Goal: Task Accomplishment & Management: Use online tool/utility

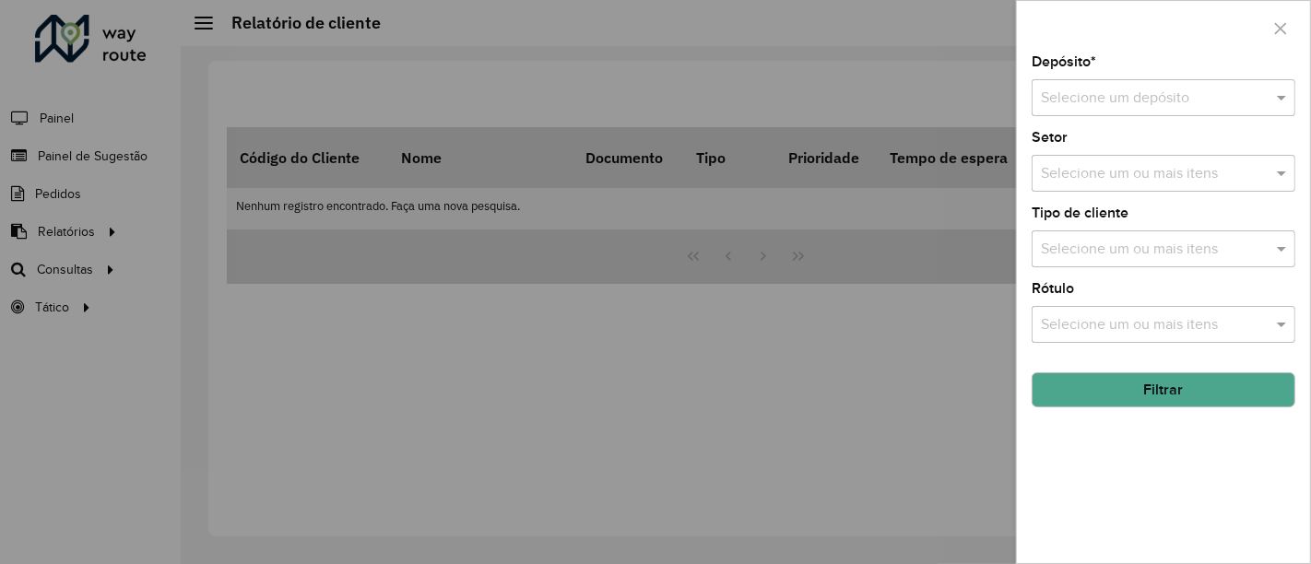
click at [1264, 106] on div at bounding box center [1164, 98] width 264 height 23
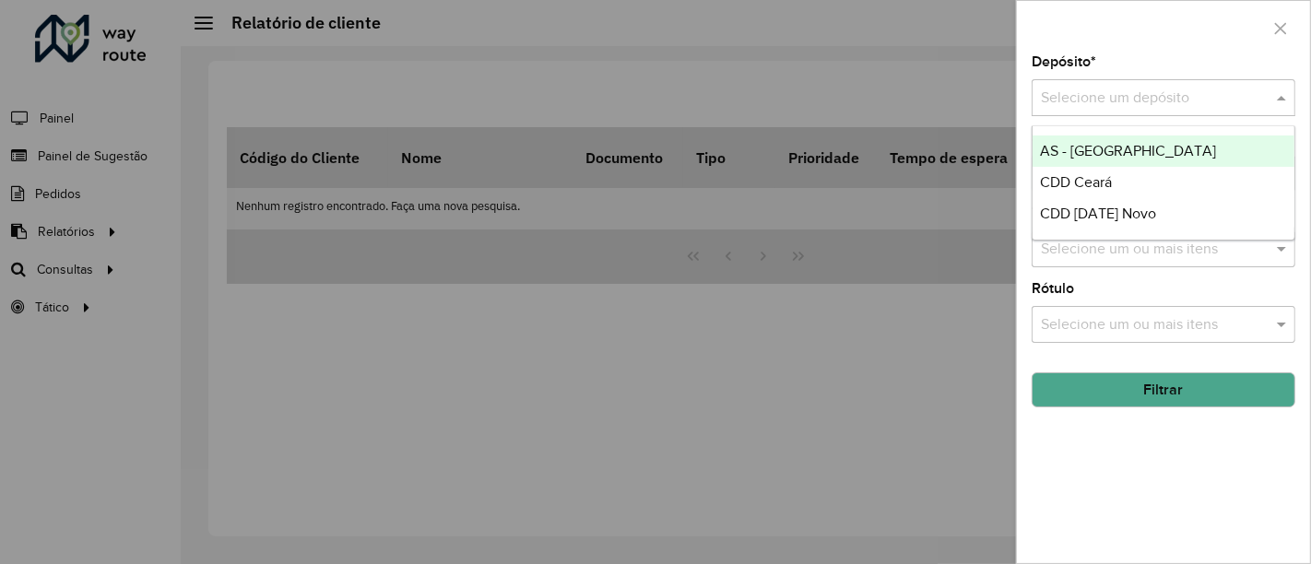
click at [727, 77] on div at bounding box center [655, 282] width 1311 height 564
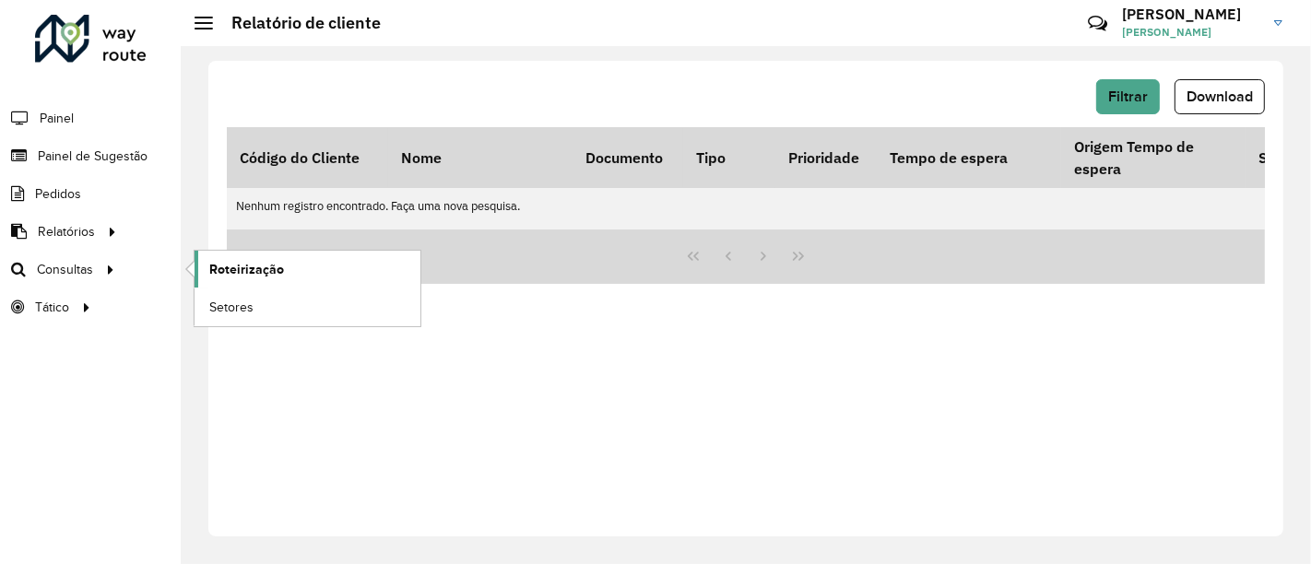
click at [272, 269] on span "Roteirização" at bounding box center [246, 269] width 75 height 19
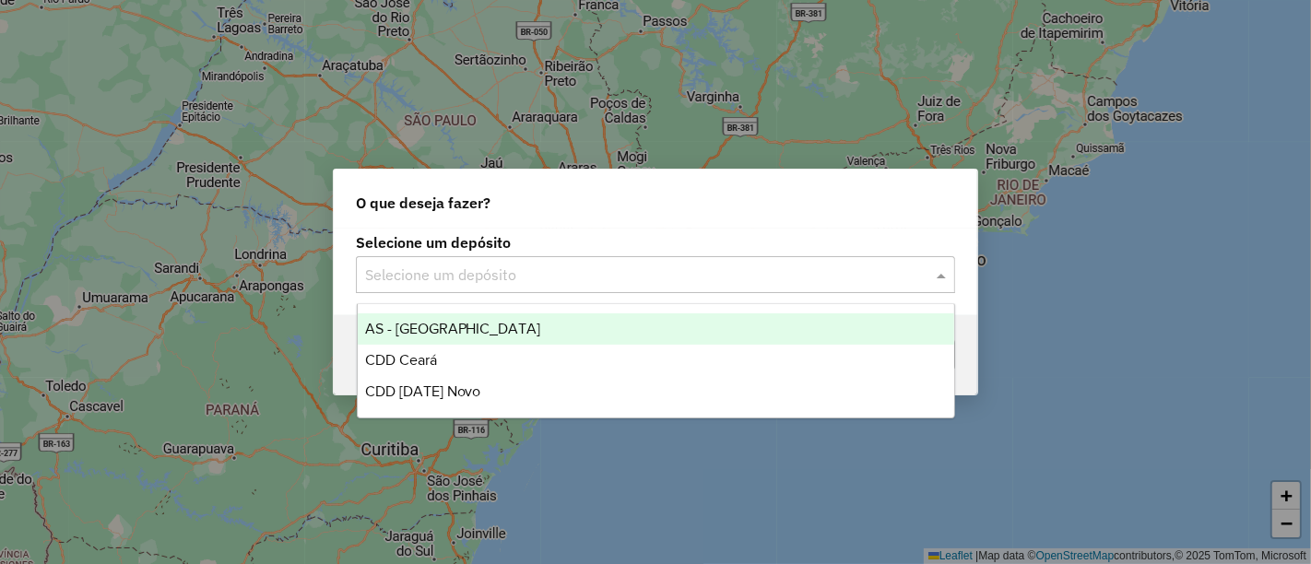
click at [719, 274] on input "text" at bounding box center [637, 276] width 544 height 22
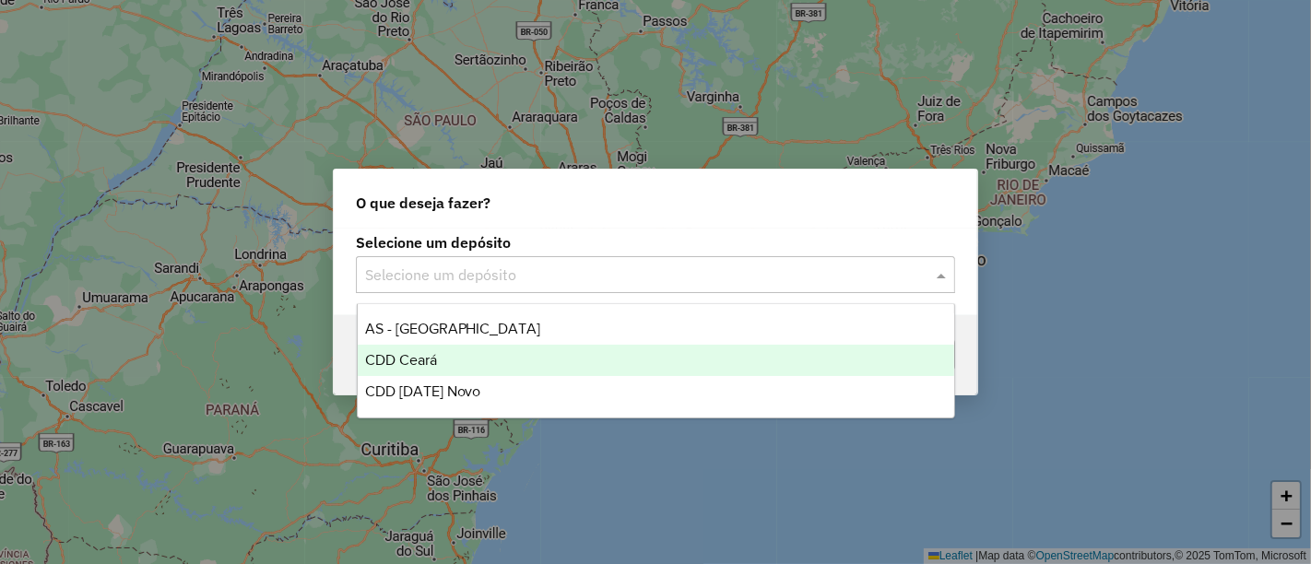
click at [514, 391] on div "CDD [DATE] Novo" at bounding box center [656, 391] width 597 height 31
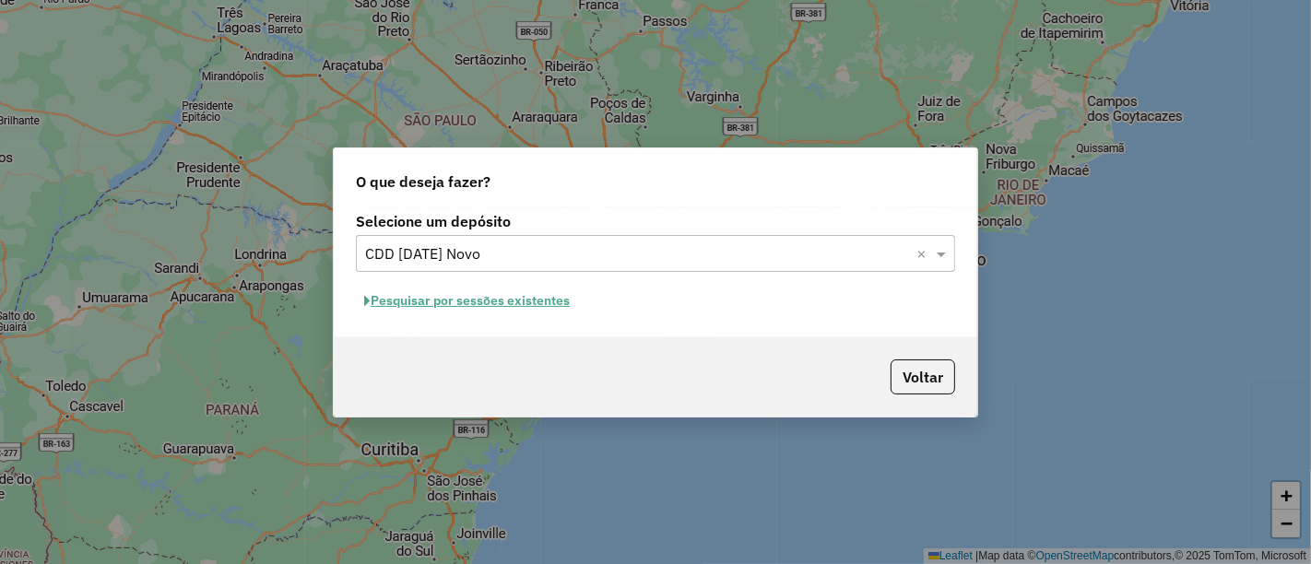
click at [574, 307] on button "Pesquisar por sessões existentes" at bounding box center [467, 301] width 222 height 29
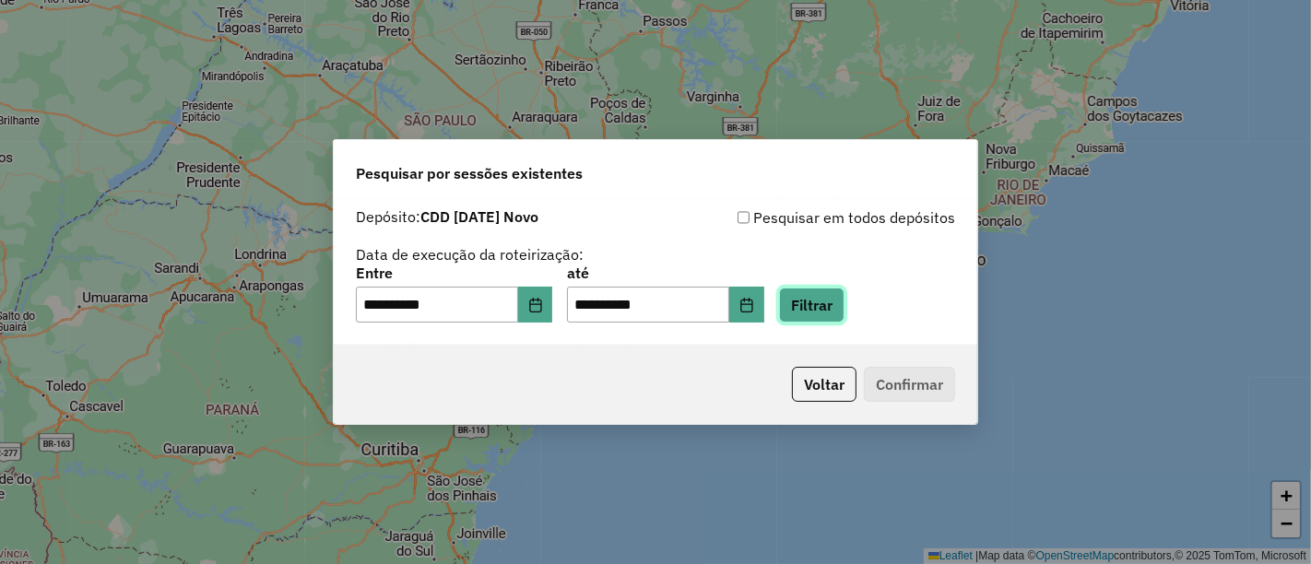
click at [844, 313] on button "Filtrar" at bounding box center [811, 305] width 65 height 35
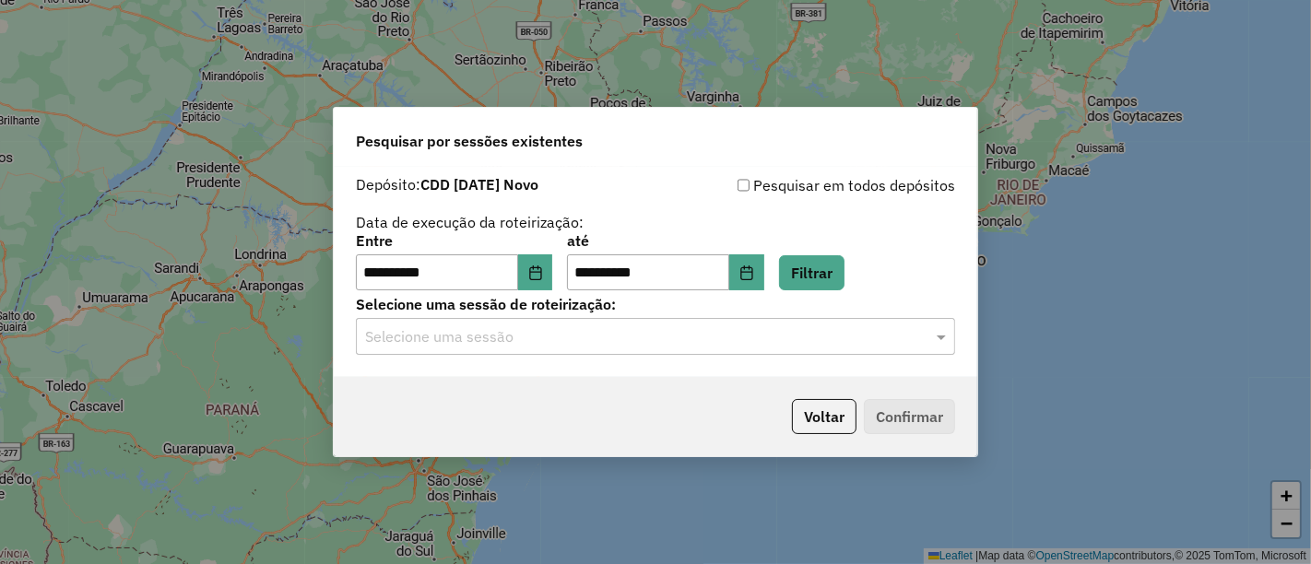
click at [810, 346] on input "text" at bounding box center [637, 337] width 544 height 22
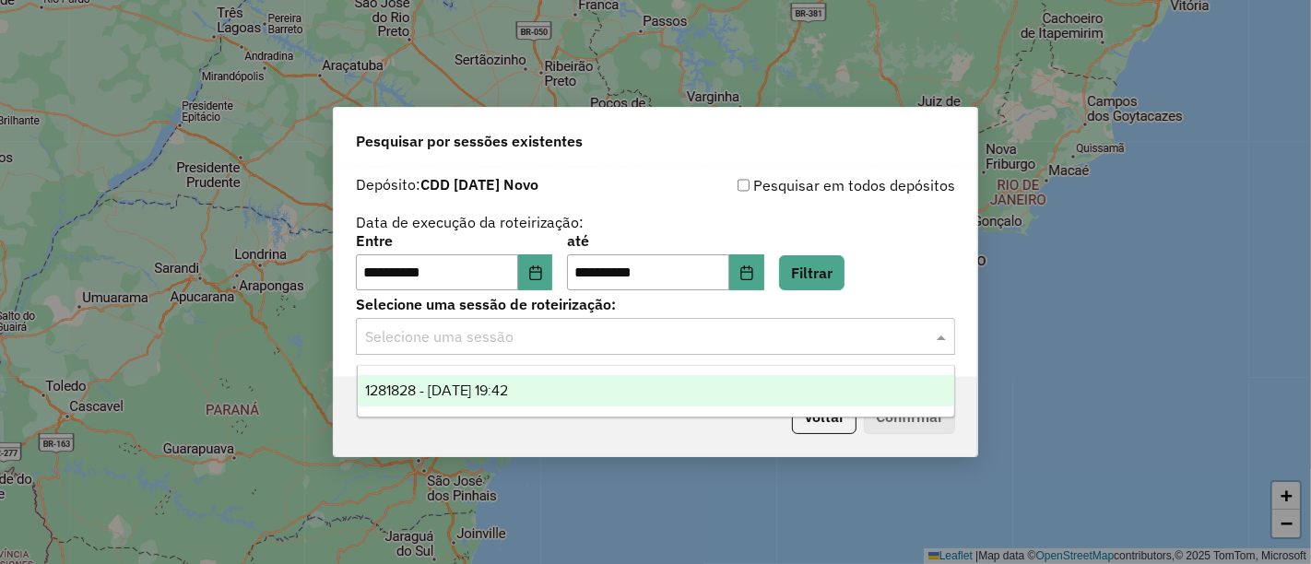
click at [664, 396] on div "1281828 - 24/09/2025 19:42" at bounding box center [656, 390] width 597 height 31
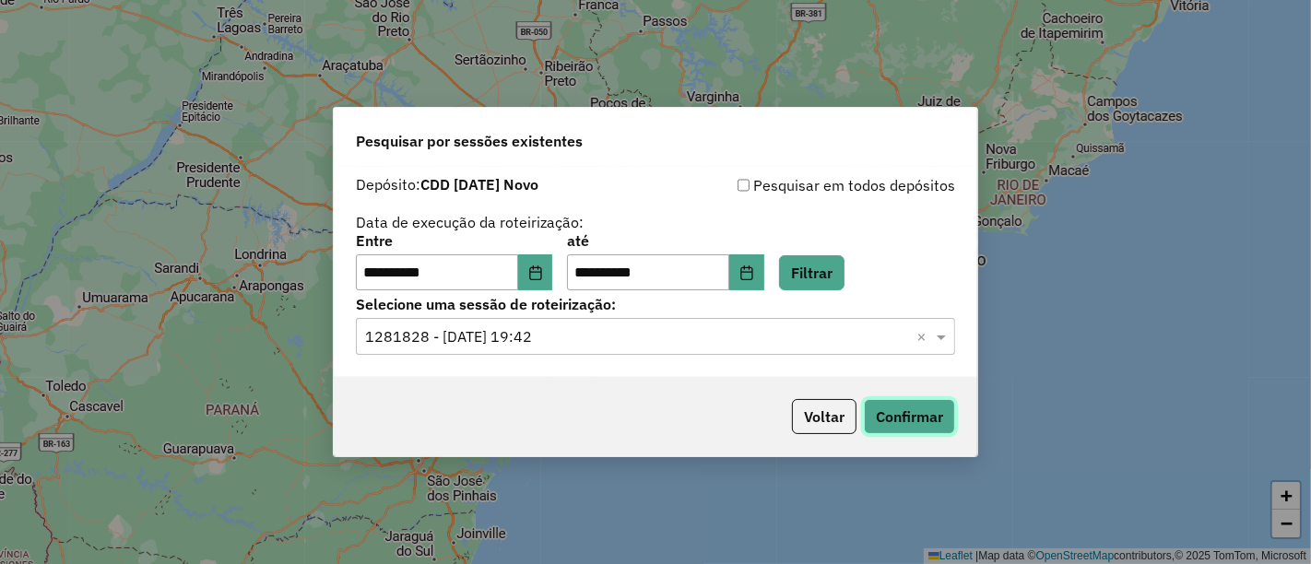
click at [889, 399] on button "Confirmar" at bounding box center [909, 416] width 91 height 35
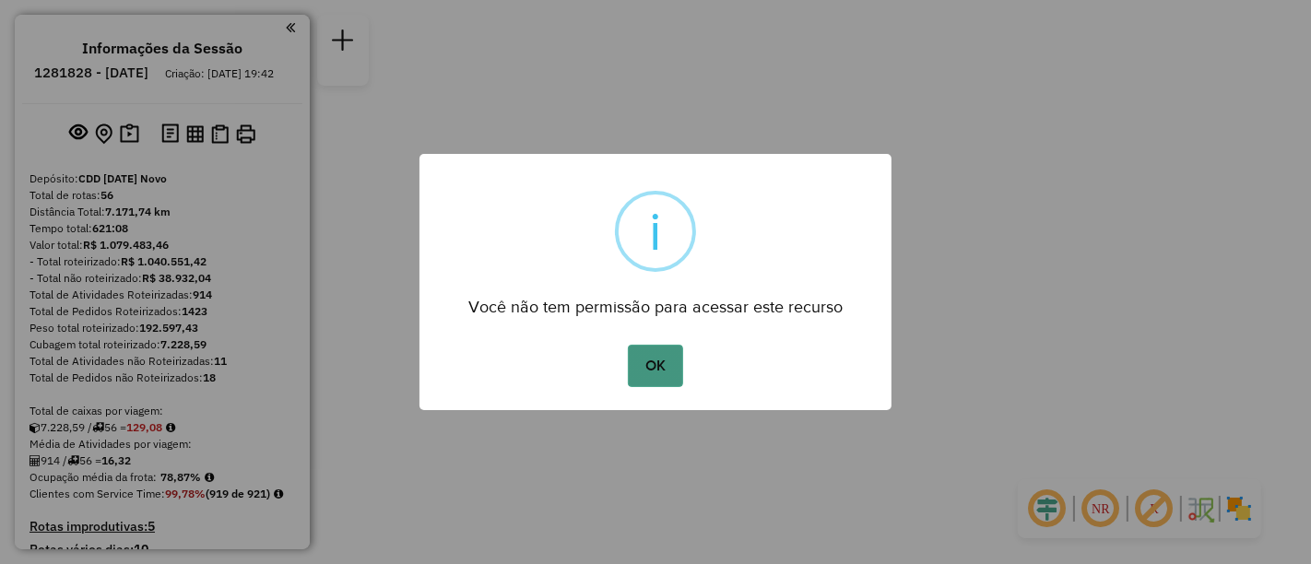
click at [656, 369] on button "OK" at bounding box center [655, 366] width 54 height 42
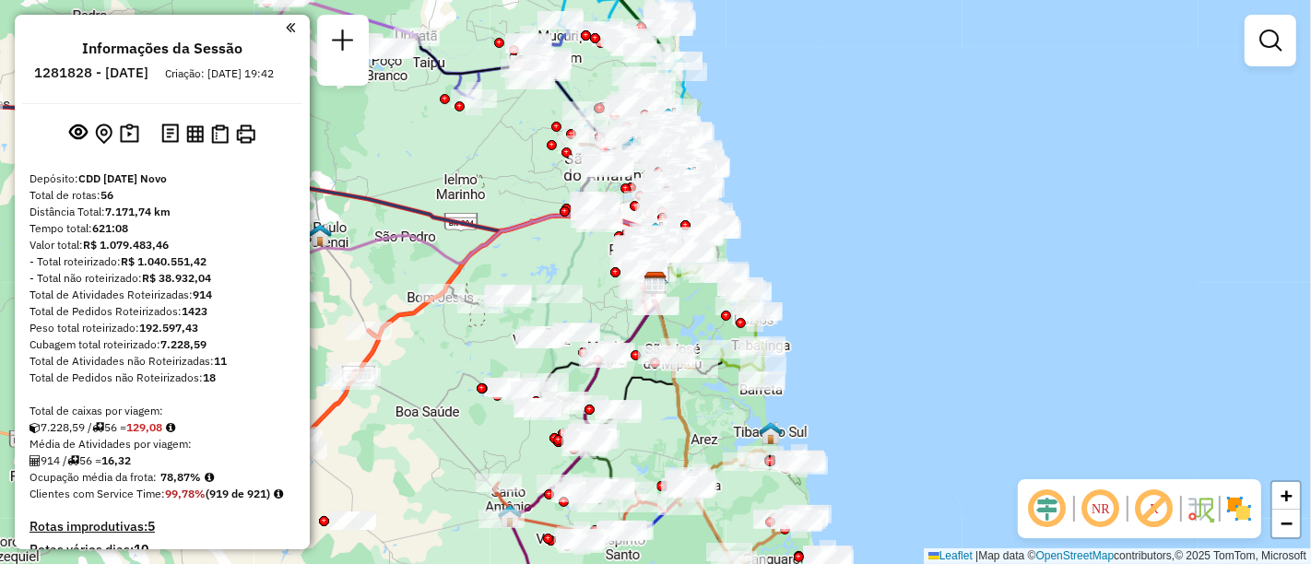
click at [796, 207] on div "Rota 56 - Placa MYZ8D59 63861360 - JEAM BAR Janela de atendimento Grade de aten…" at bounding box center [655, 282] width 1311 height 564
click at [1282, 56] on link at bounding box center [1270, 40] width 37 height 37
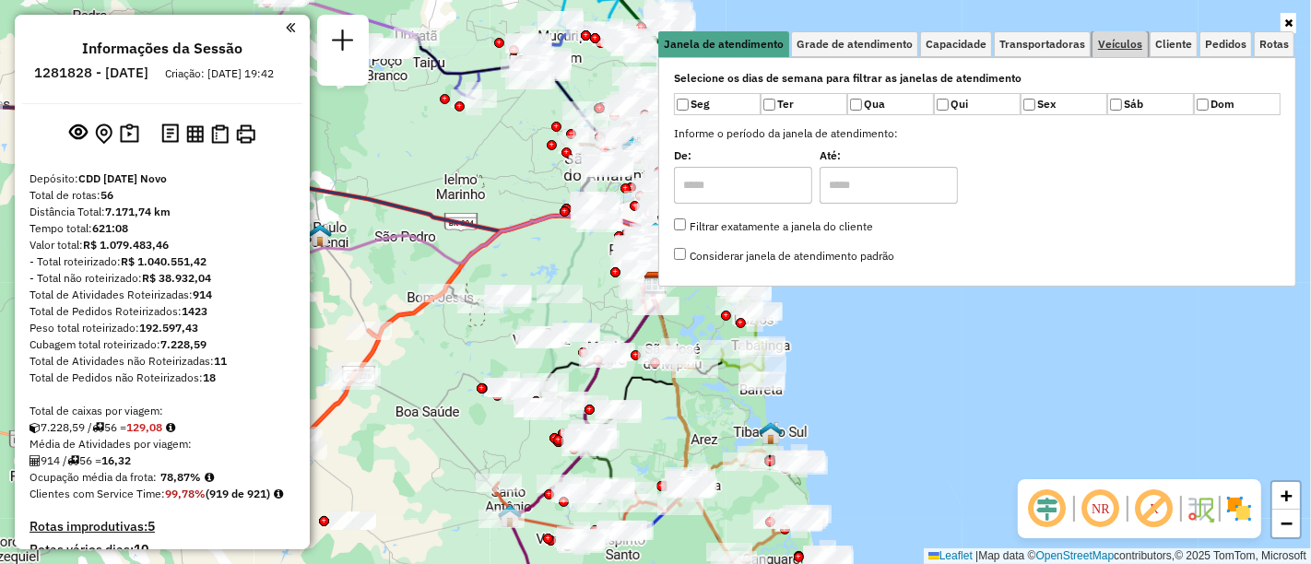
click at [1116, 39] on span "Veículos" at bounding box center [1120, 44] width 44 height 11
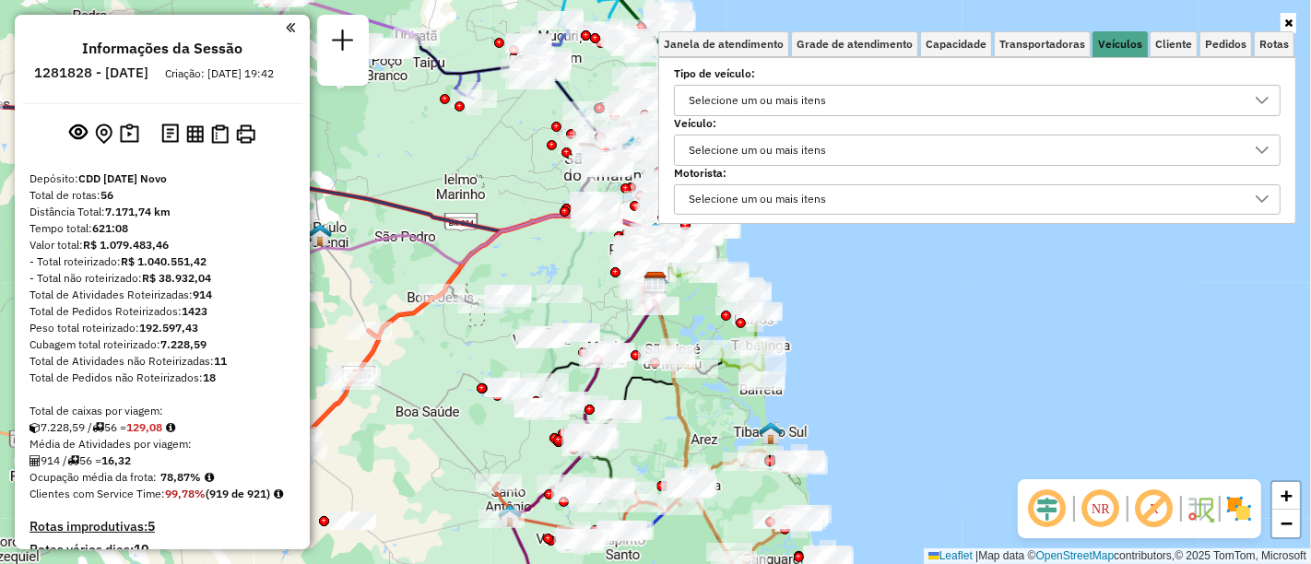
click at [833, 140] on div "Selecione um ou mais itens" at bounding box center [757, 151] width 150 height 30
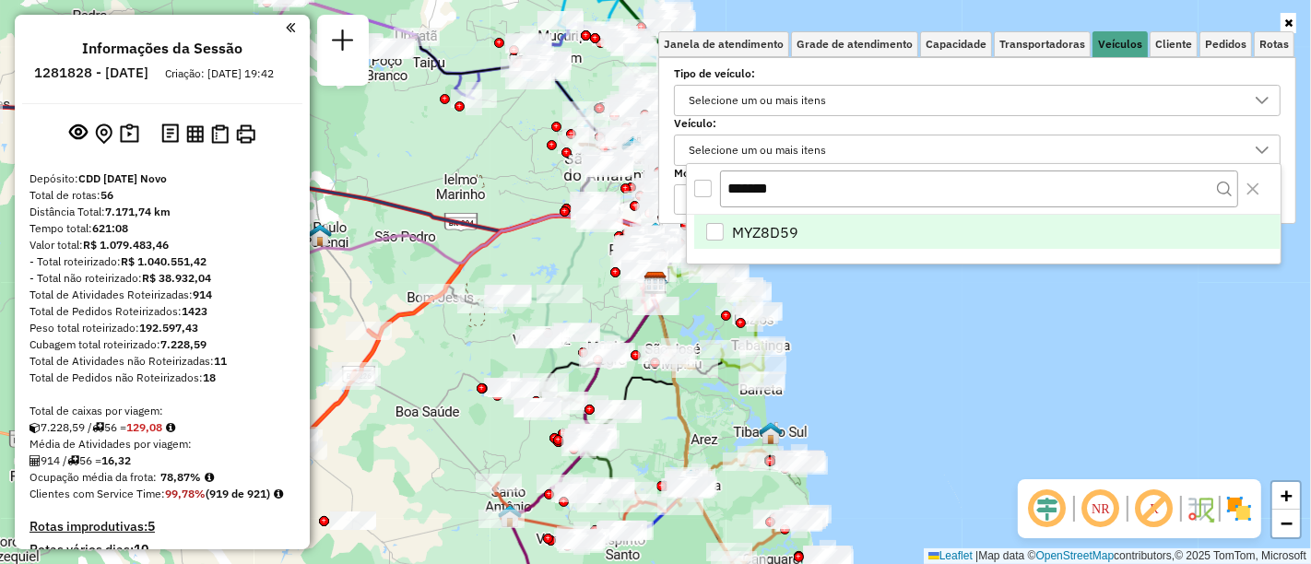
type input "*******"
click at [721, 234] on div "MYZ8D59" at bounding box center [715, 232] width 18 height 18
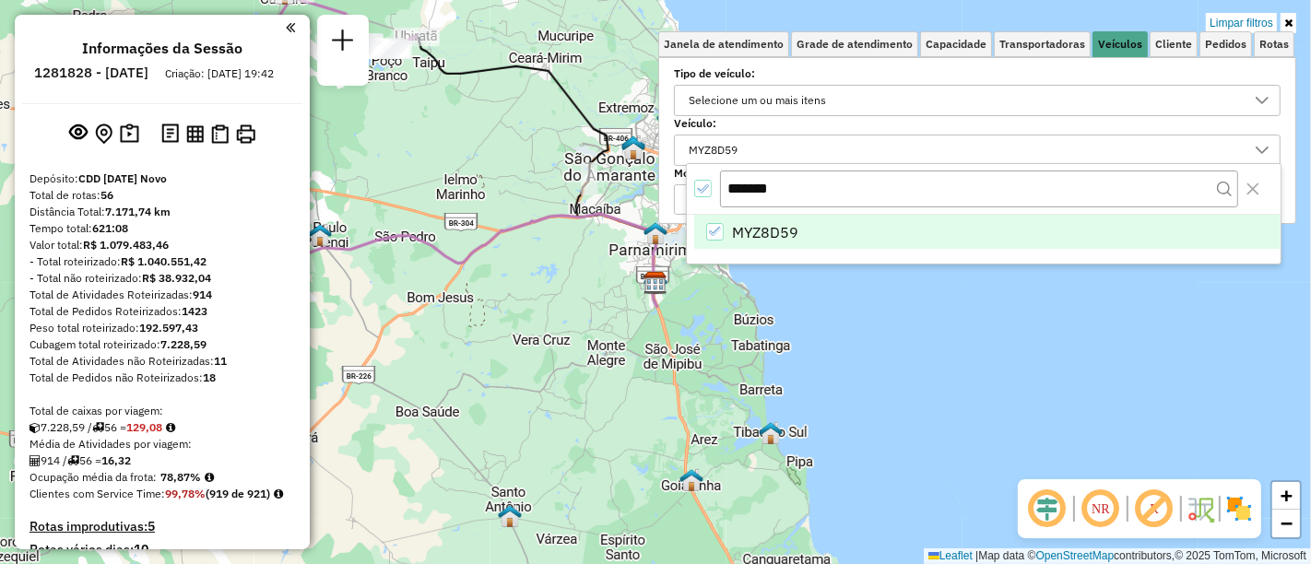
click at [970, 331] on div "Limpar filtros Janela de atendimento Grade de atendimento Capacidade Transporta…" at bounding box center [655, 282] width 1311 height 564
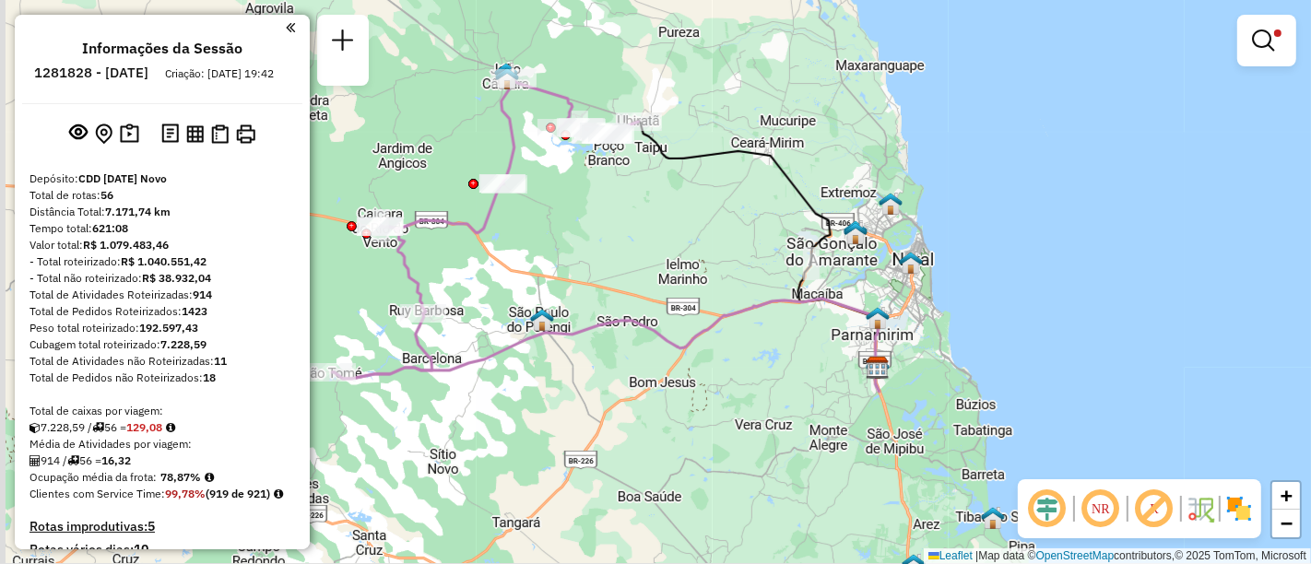
drag, startPoint x: 904, startPoint y: 290, endPoint x: 1064, endPoint y: 350, distance: 171.6
click at [1064, 350] on div "Limpar filtros Janela de atendimento Grade de atendimento Capacidade Transporta…" at bounding box center [655, 282] width 1311 height 564
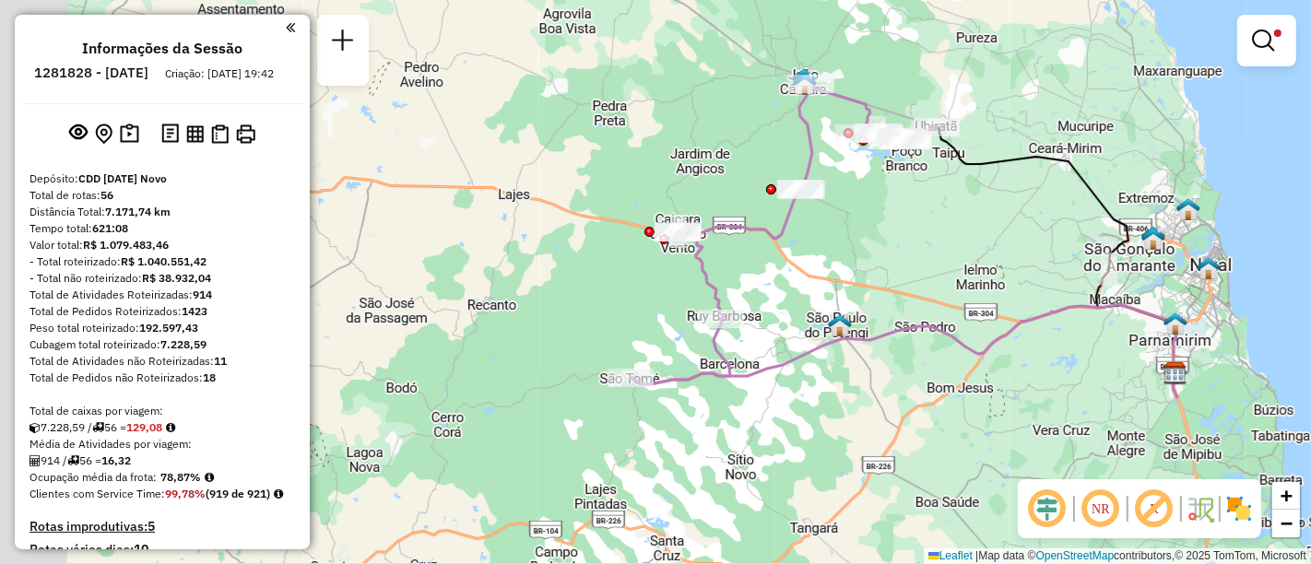
drag, startPoint x: 722, startPoint y: 338, endPoint x: 955, endPoint y: 318, distance: 234.2
click at [955, 318] on div "Limpar filtros Janela de atendimento Grade de atendimento Capacidade Transporta…" at bounding box center [655, 282] width 1311 height 564
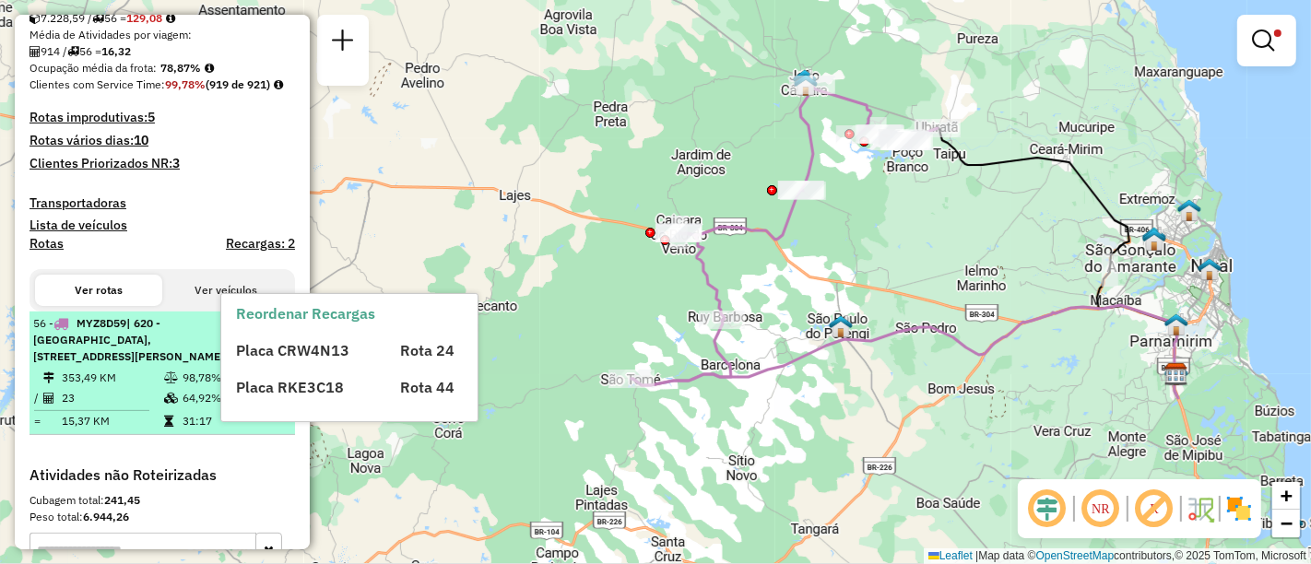
click at [152, 365] on div "56 - MYZ8D59 | 620 - [GEOGRAPHIC_DATA], 621 - [GEOGRAPHIC_DATA], 623- [PERSON_N…" at bounding box center [130, 340] width 195 height 50
select select "**********"
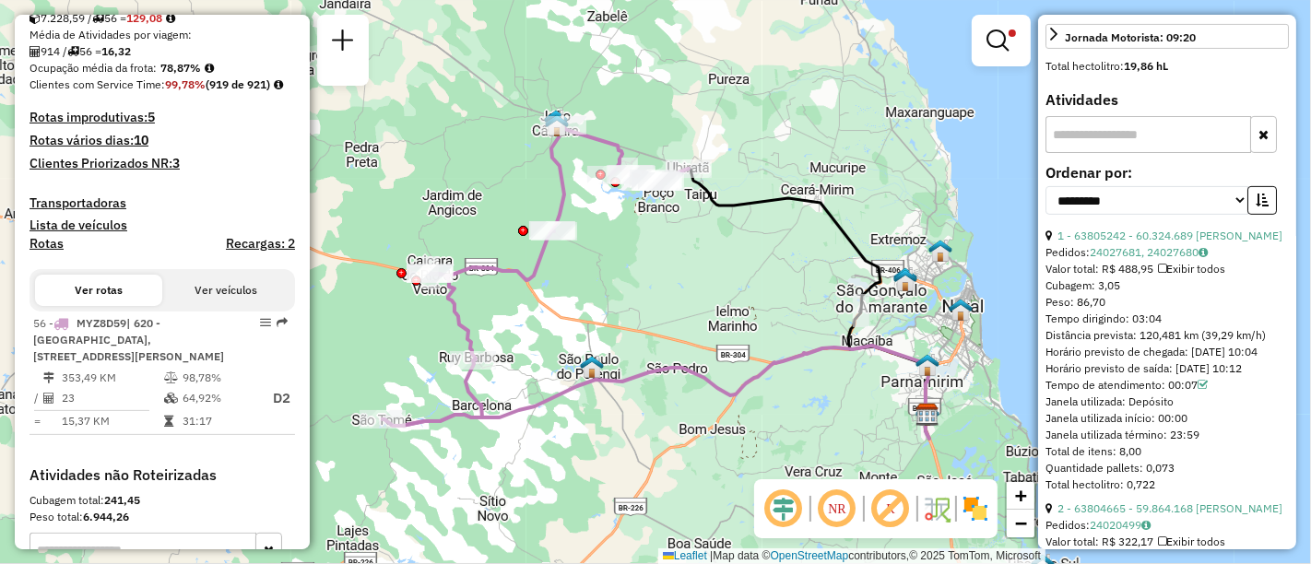
scroll to position [512, 0]
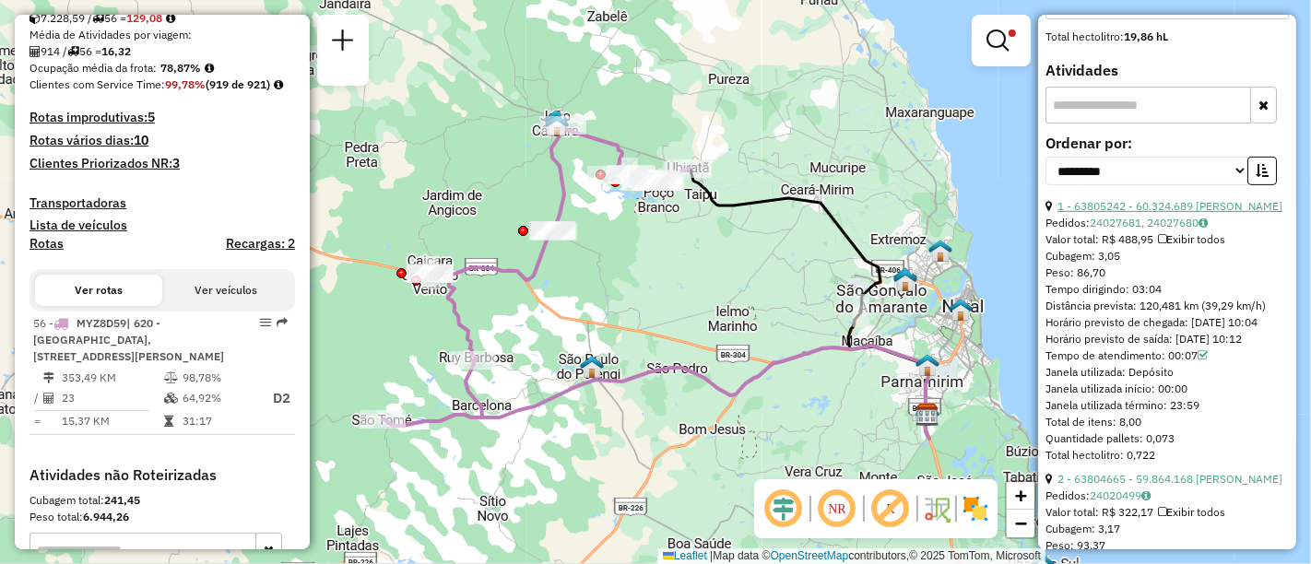
click at [1148, 213] on link "1 - 63805242 - 60.324.689 [PERSON_NAME]" at bounding box center [1170, 206] width 225 height 14
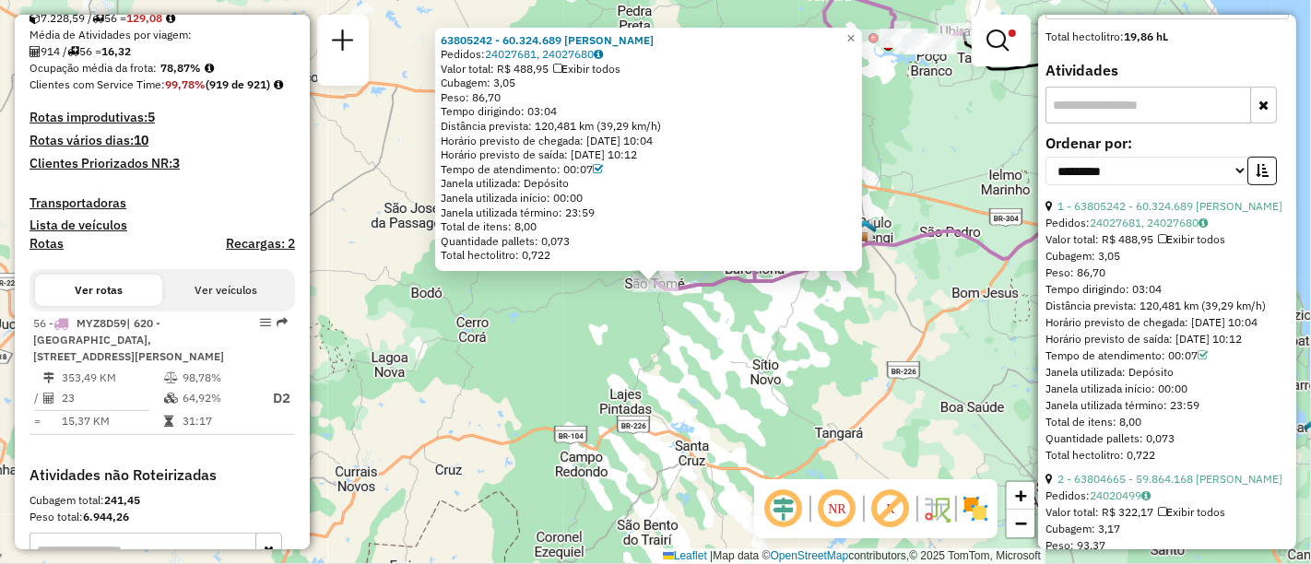
click at [954, 304] on div "63805242 - 60.324.689 [PERSON_NAME] DAS NEVES Pedidos: 24027681, 24027680 Valor…" at bounding box center [655, 282] width 1311 height 564
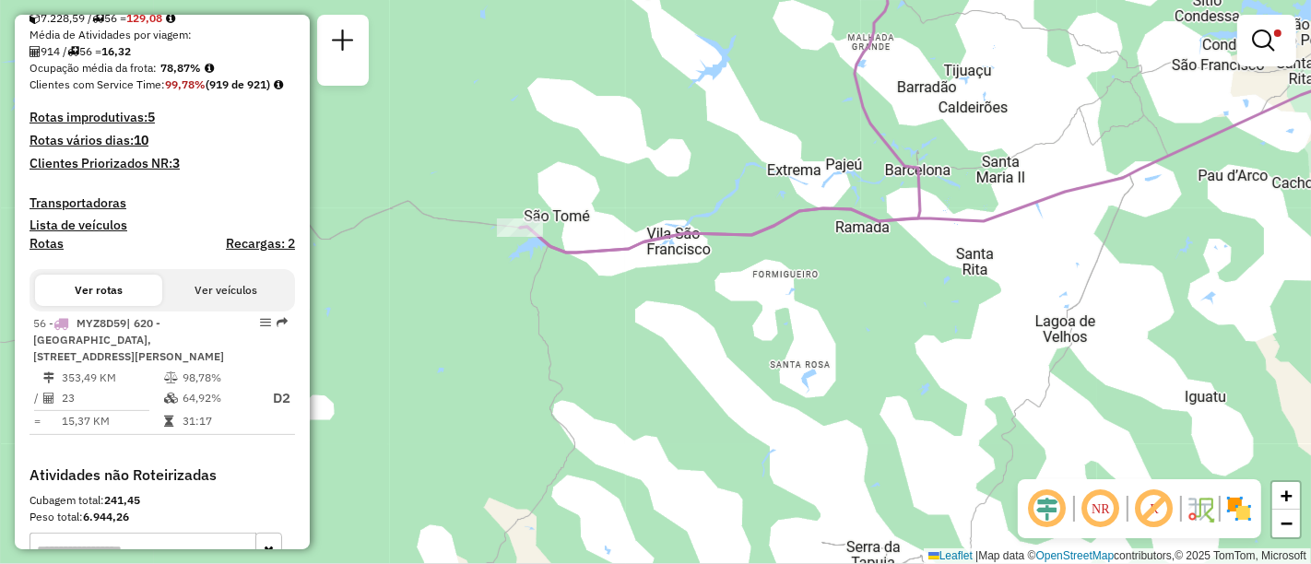
drag, startPoint x: 583, startPoint y: 303, endPoint x: 607, endPoint y: 349, distance: 51.1
click at [607, 349] on div "Limpar filtros Janela de atendimento Grade de atendimento Capacidade Transporta…" at bounding box center [655, 282] width 1311 height 564
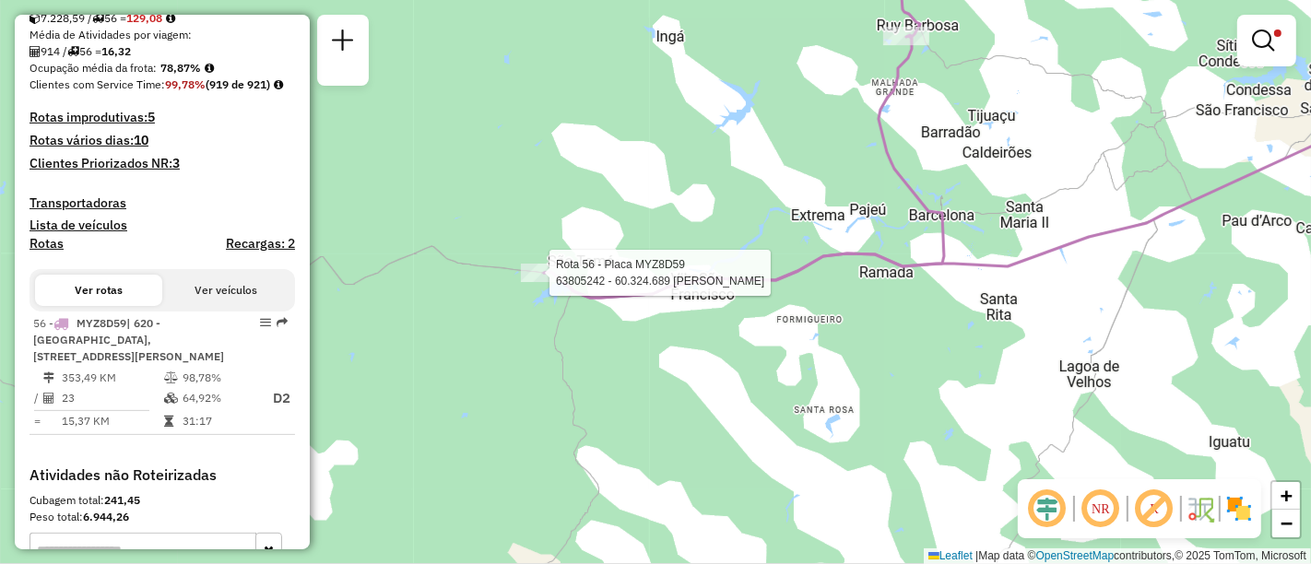
select select "**********"
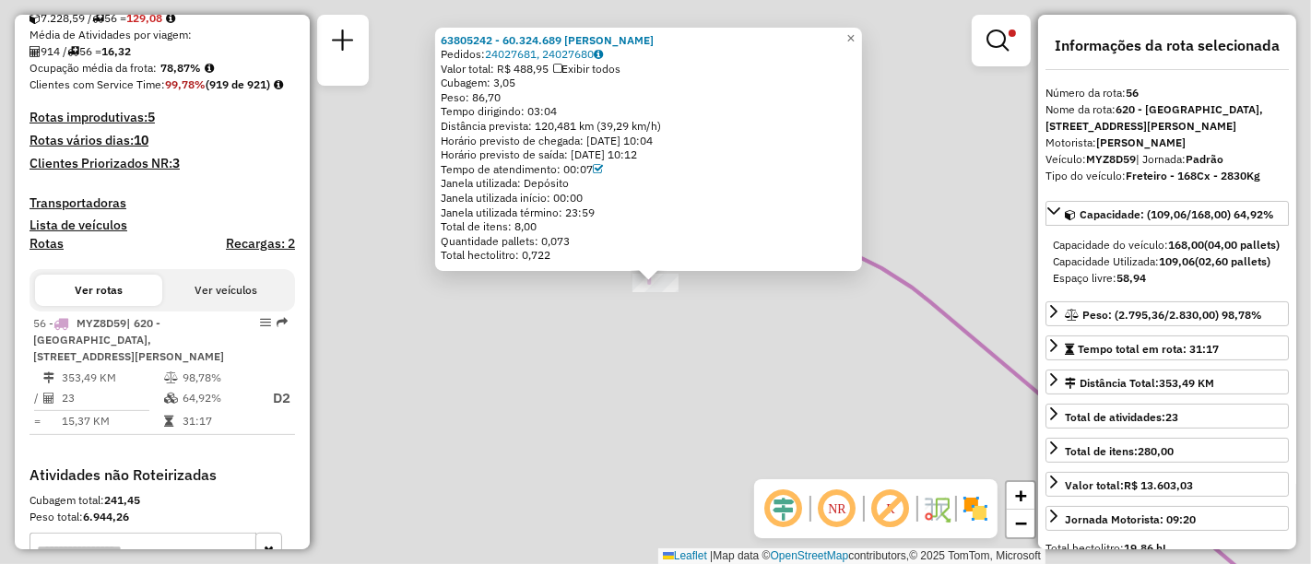
scroll to position [738, 0]
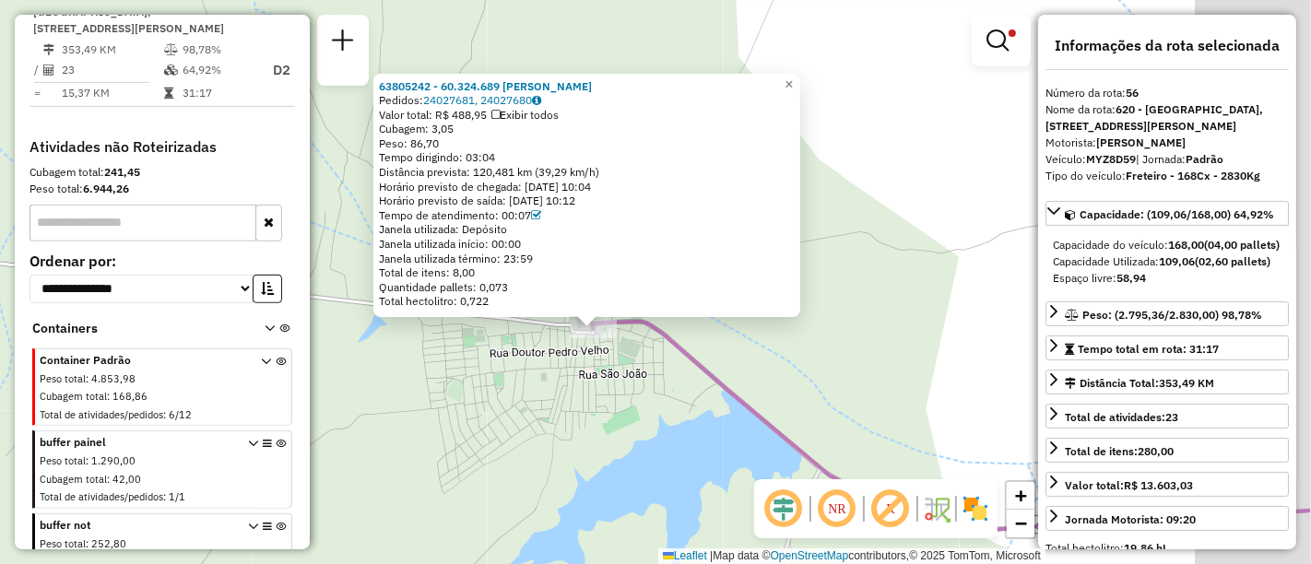
drag, startPoint x: 935, startPoint y: 401, endPoint x: 803, endPoint y: 359, distance: 138.5
click at [803, 359] on div "63805242 - 60.324.689 [PERSON_NAME] DAS NEVES Pedidos: 24027681, 24027680 Valor…" at bounding box center [655, 282] width 1311 height 564
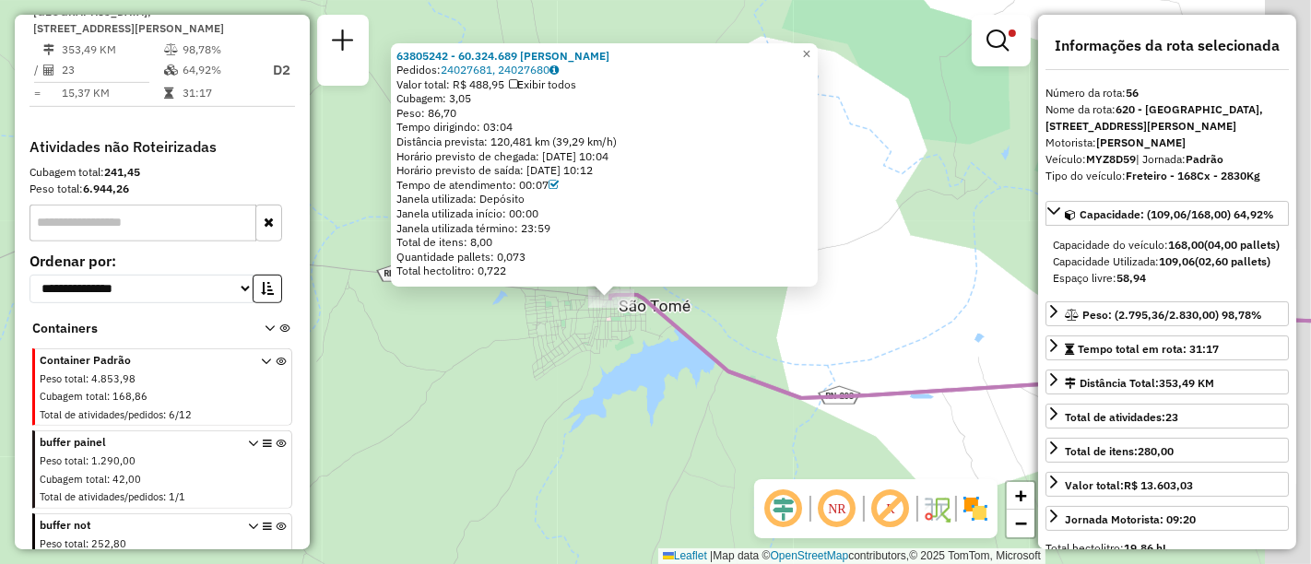
drag, startPoint x: 887, startPoint y: 388, endPoint x: 760, endPoint y: 341, distance: 135.7
click at [760, 341] on div "63805242 - 60.324.689 [PERSON_NAME] DAS NEVES Pedidos: 24027681, 24027680 Valor…" at bounding box center [655, 282] width 1311 height 564
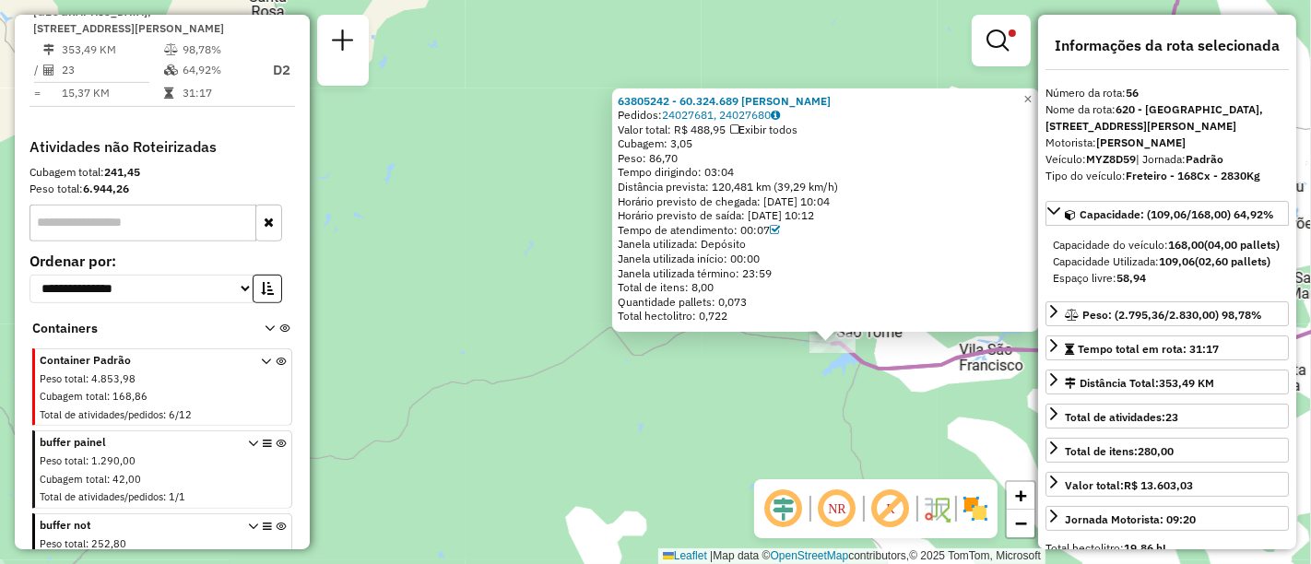
drag, startPoint x: 619, startPoint y: 101, endPoint x: 935, endPoint y: 98, distance: 316.3
click at [935, 98] on div "63805242 - 60.324.689 [PERSON_NAME] DAS NEVES Pedidos: 24027681, 24027680 Valor…" at bounding box center [825, 210] width 427 height 244
copy strong "63805242 - 60.324.689 [PERSON_NAME]"
